Goal: Register for event/course

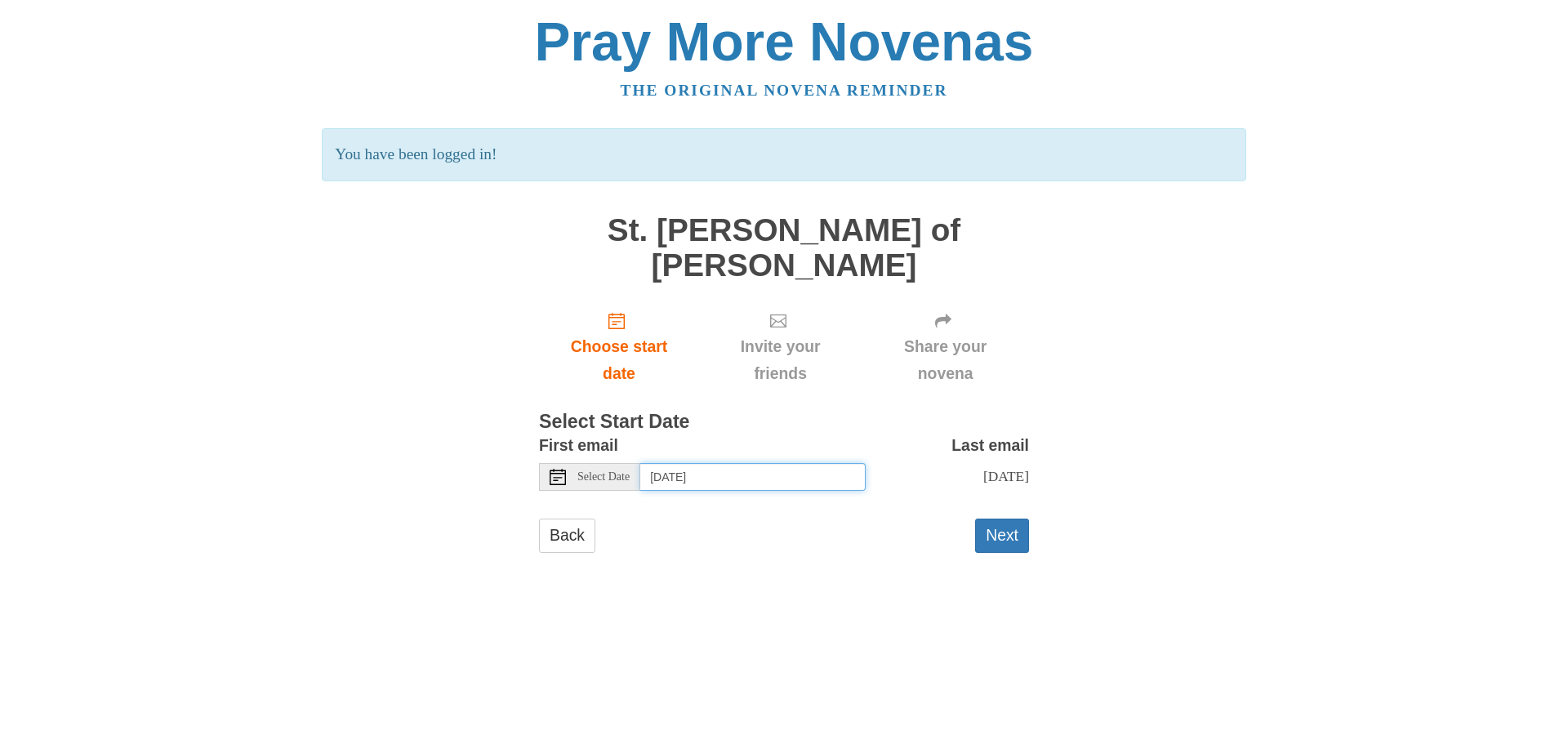
click at [709, 463] on input "[DATE]" at bounding box center [753, 477] width 226 height 28
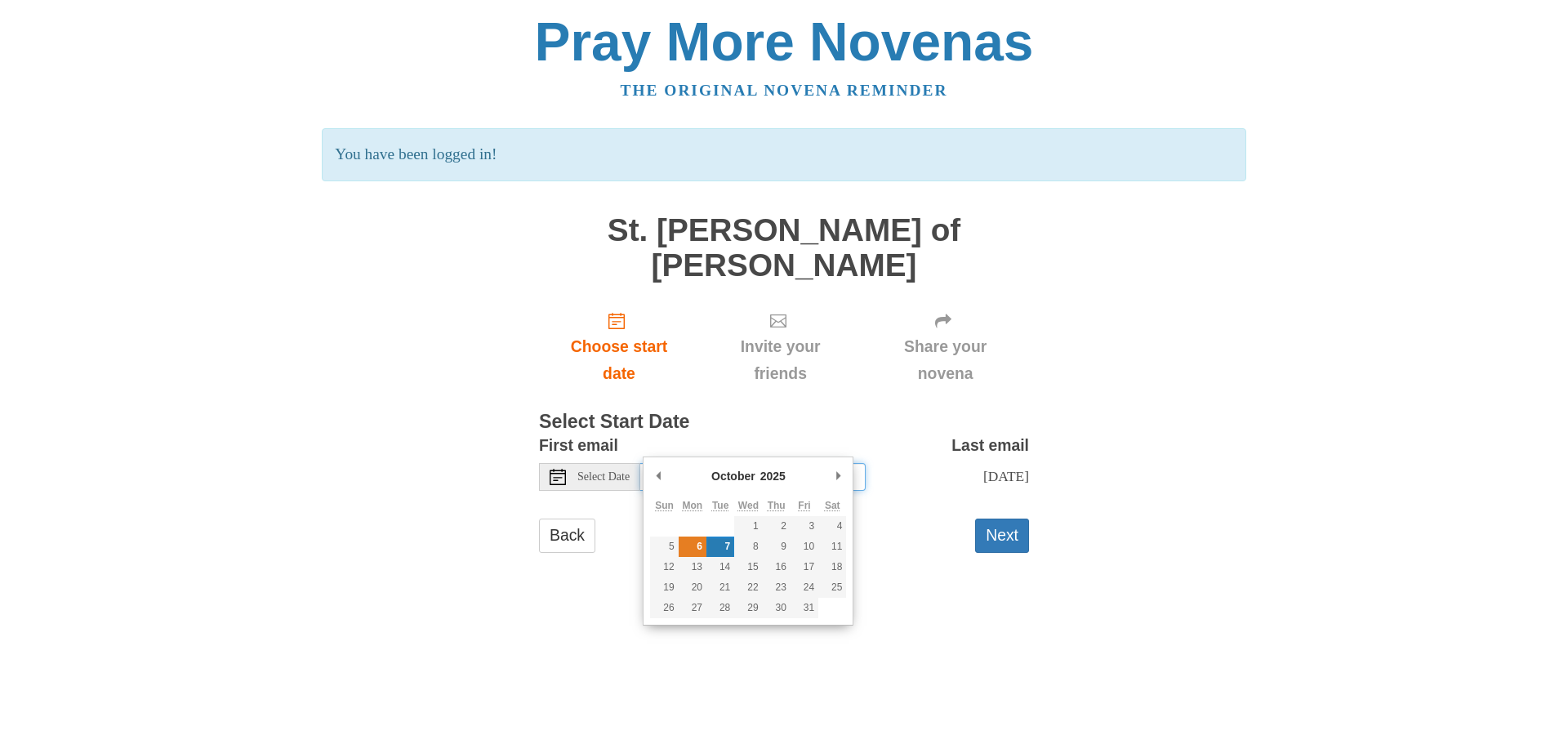
type input "[DATE]"
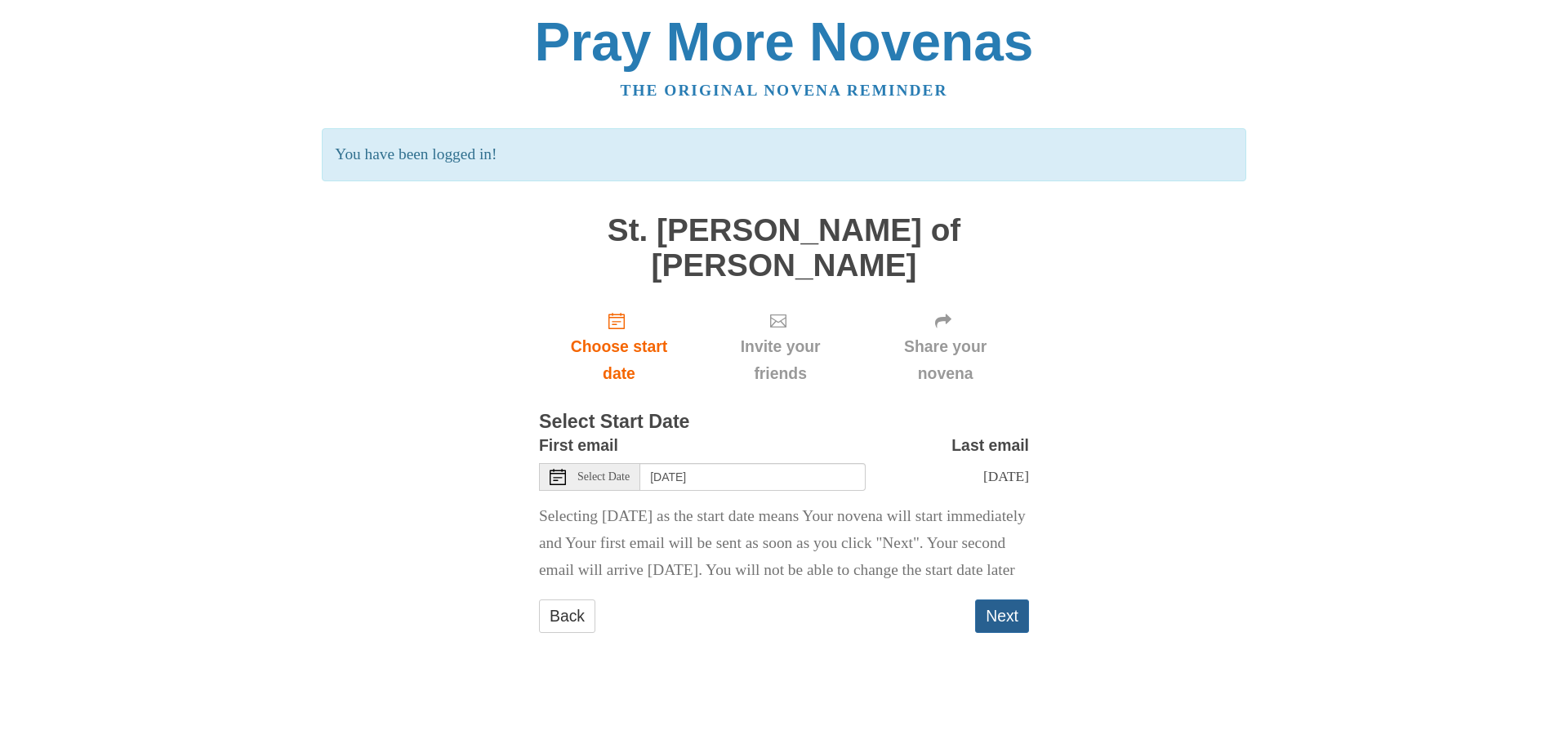
click at [1002, 616] on button "Next" at bounding box center [1001, 616] width 54 height 34
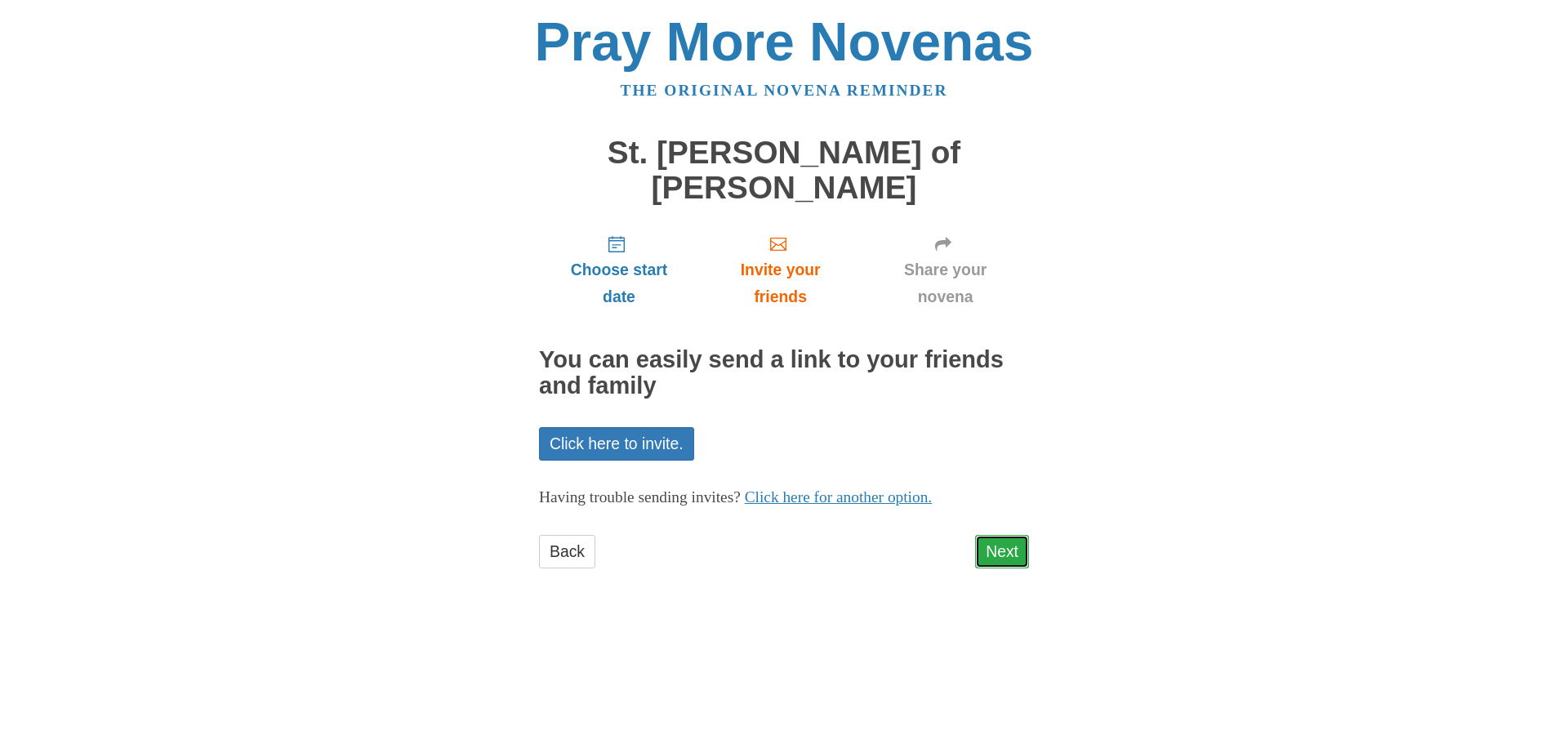
click at [994, 535] on link "Next" at bounding box center [1001, 551] width 54 height 34
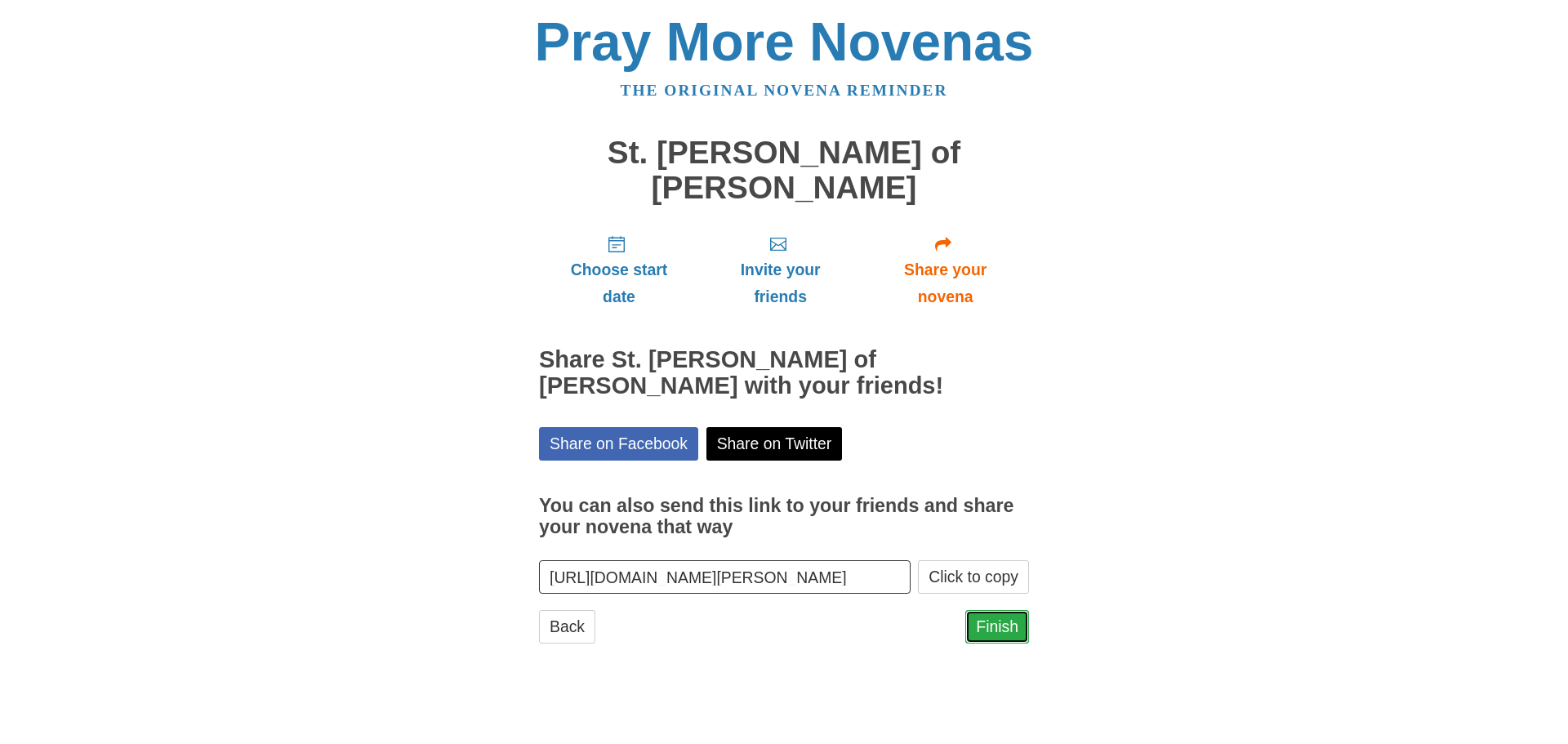
click at [994, 610] on link "Finish" at bounding box center [997, 627] width 64 height 34
